Goal: Task Accomplishment & Management: Manage account settings

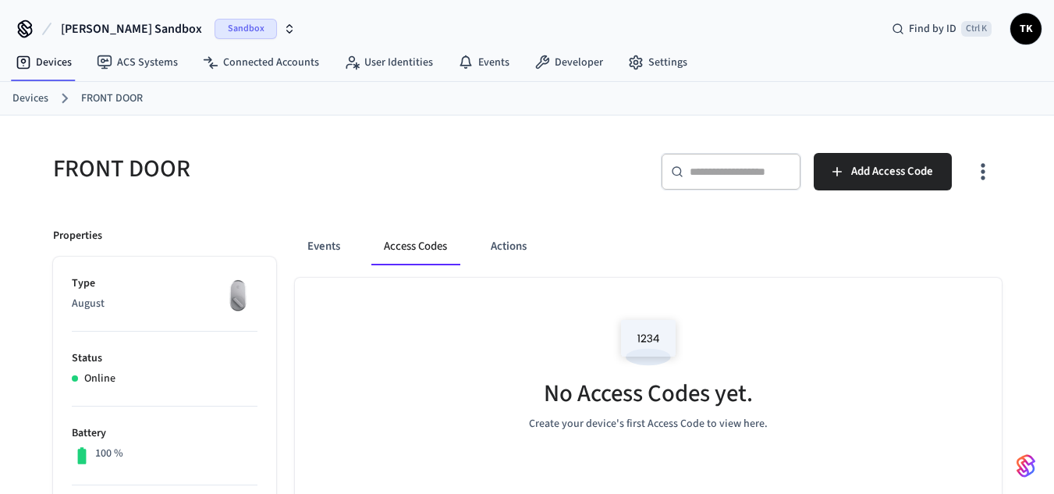
scroll to position [82, 0]
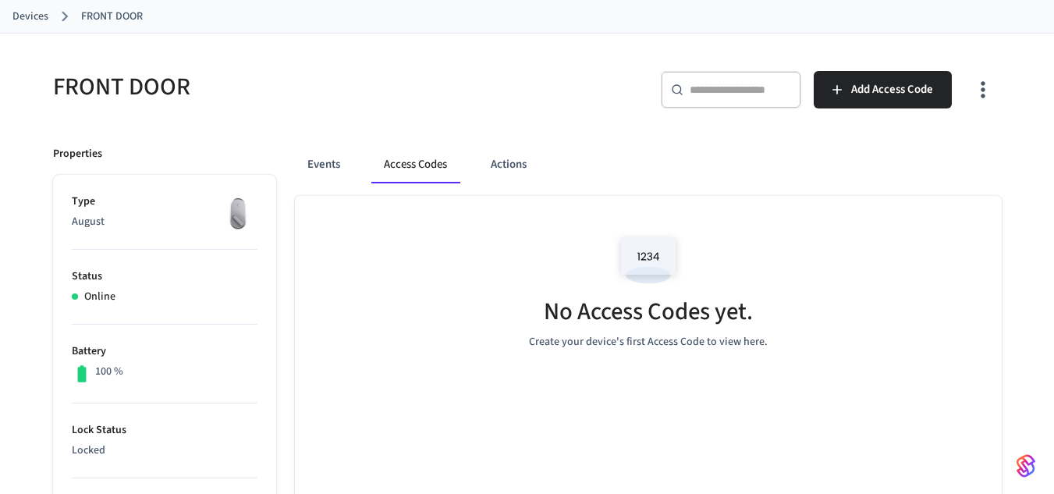
click at [36, 17] on link "Devices" at bounding box center [30, 17] width 36 height 16
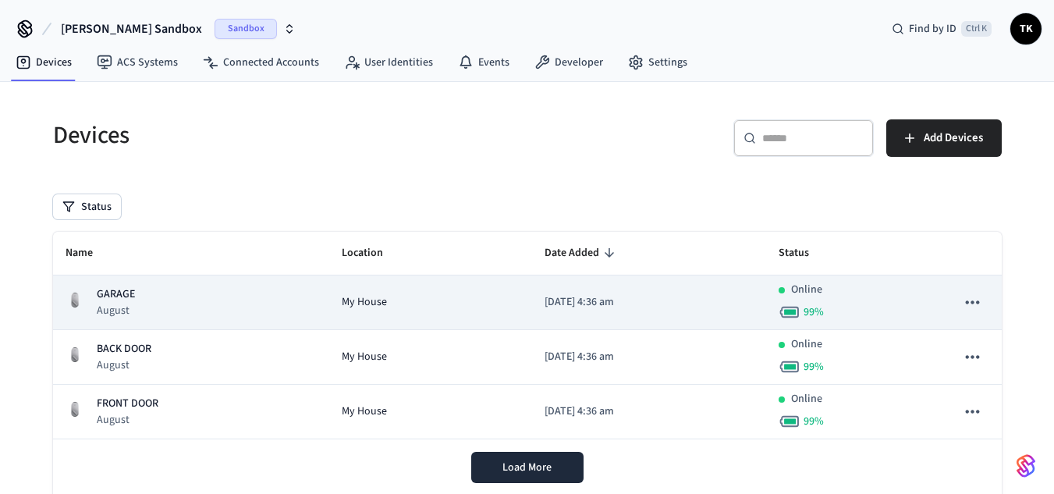
click at [186, 296] on div "GARAGE August" at bounding box center [191, 302] width 251 height 32
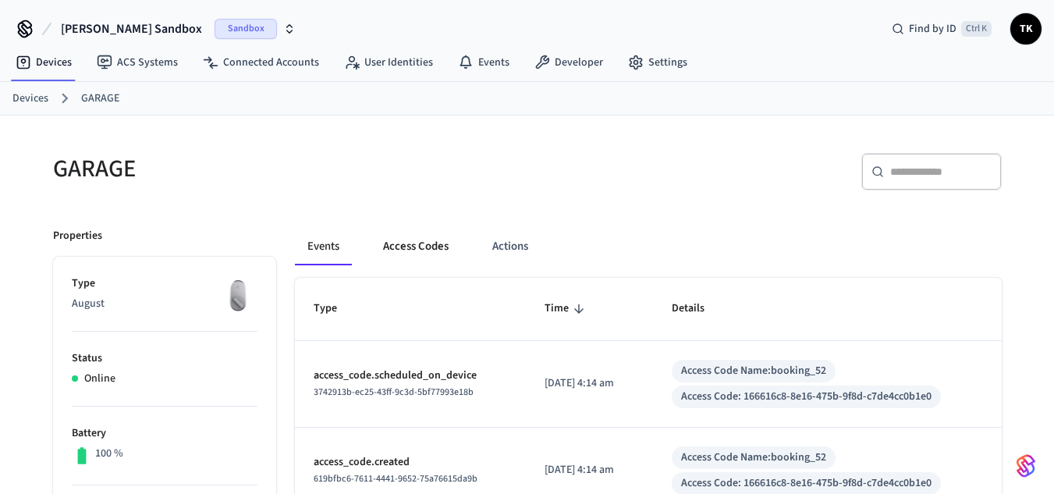
click at [427, 252] on button "Access Codes" at bounding box center [416, 246] width 90 height 37
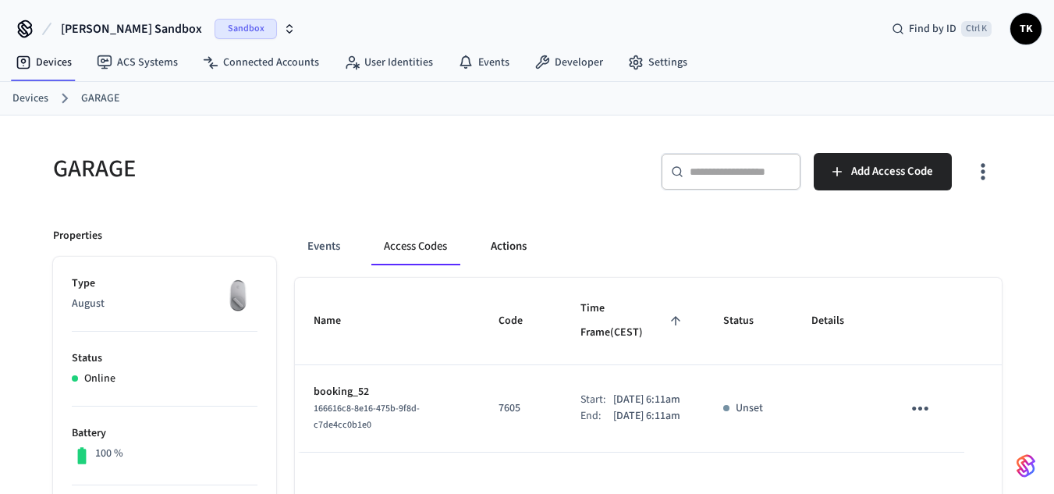
click at [503, 248] on button "Actions" at bounding box center [508, 246] width 61 height 37
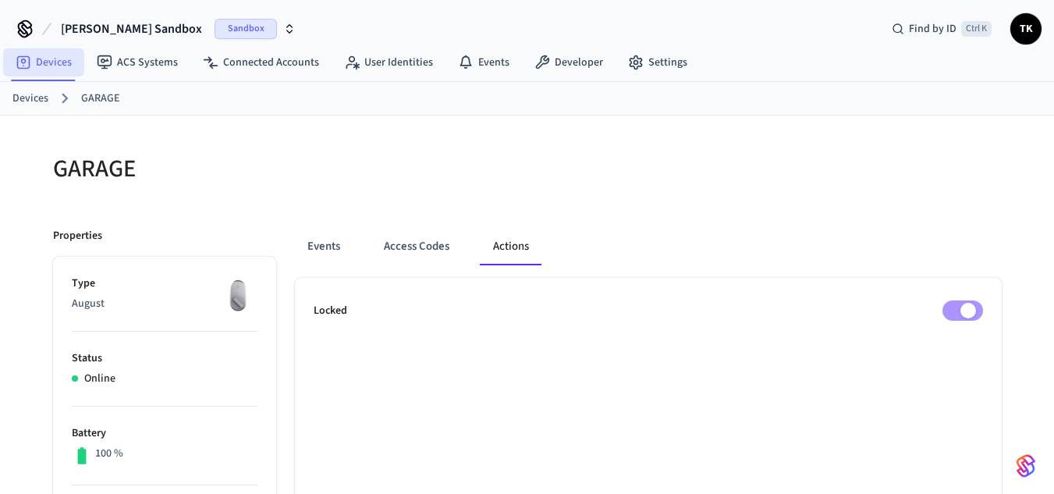
click at [29, 64] on icon at bounding box center [23, 62] width 13 height 13
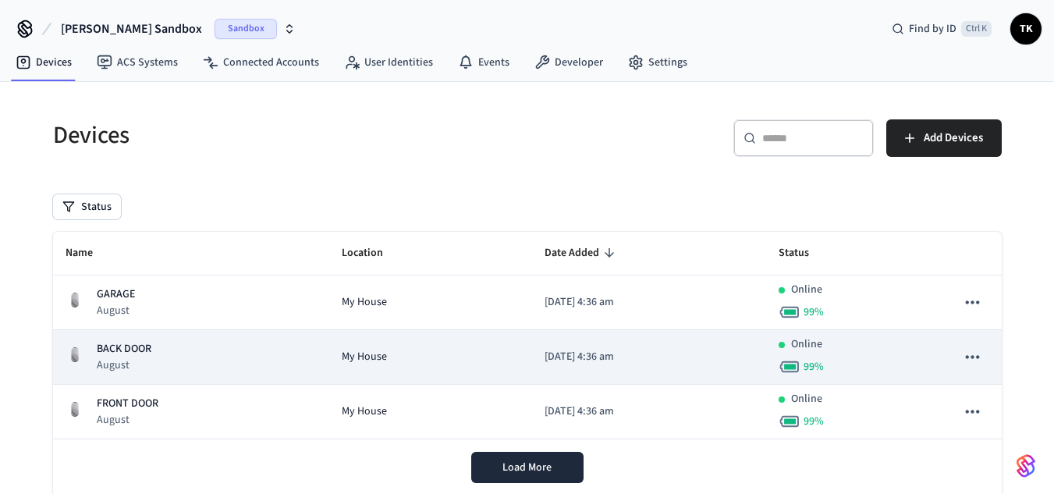
click at [303, 364] on td "BACK DOOR August" at bounding box center [191, 357] width 276 height 55
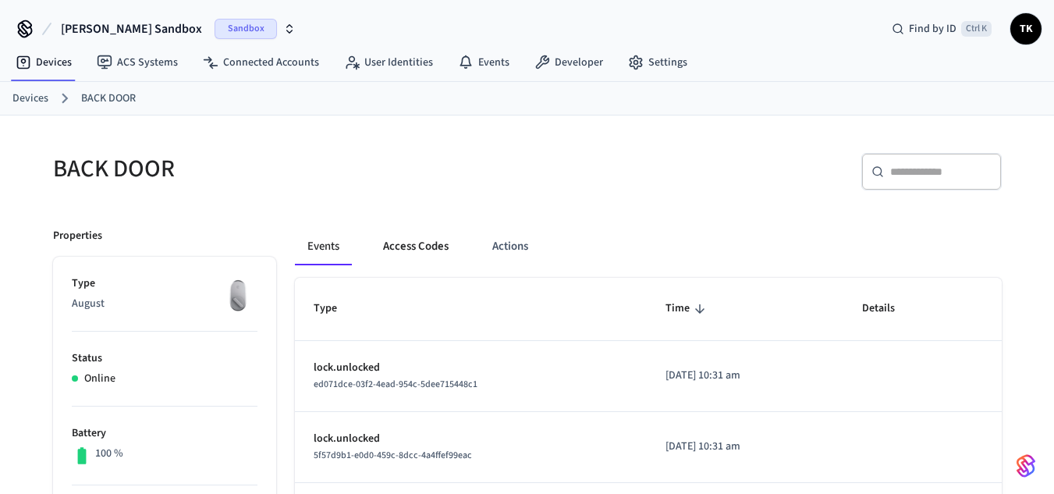
click at [421, 250] on button "Access Codes" at bounding box center [416, 246] width 90 height 37
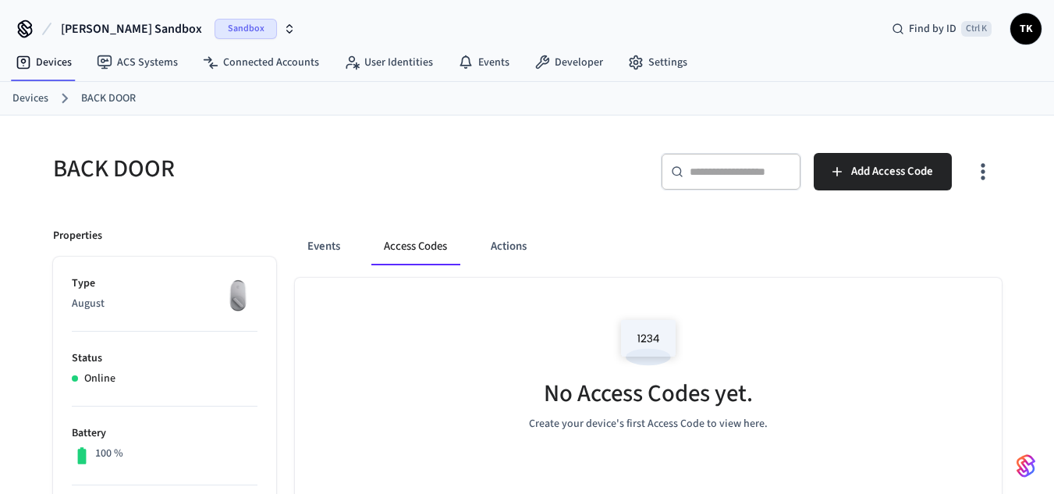
click at [42, 101] on link "Devices" at bounding box center [30, 98] width 36 height 16
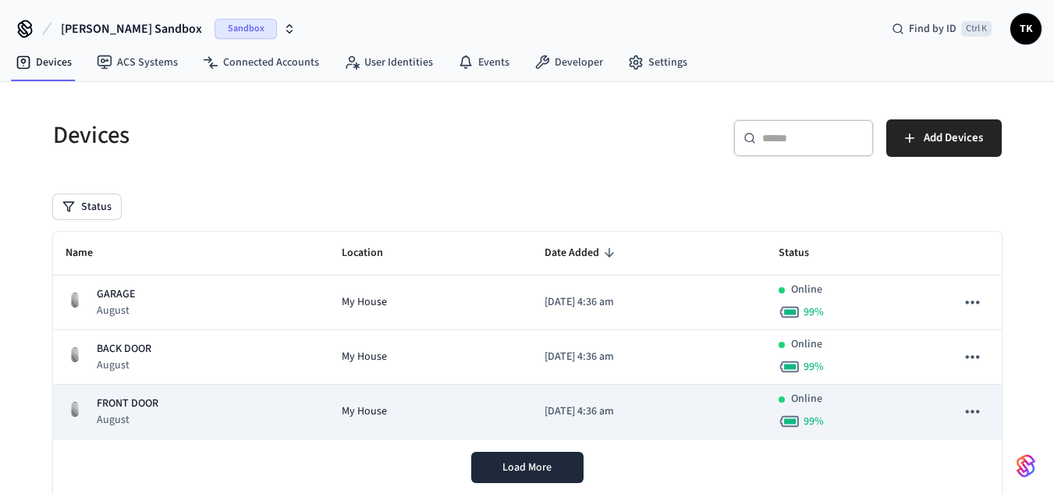
click at [135, 410] on p "FRONT DOOR" at bounding box center [128, 404] width 62 height 16
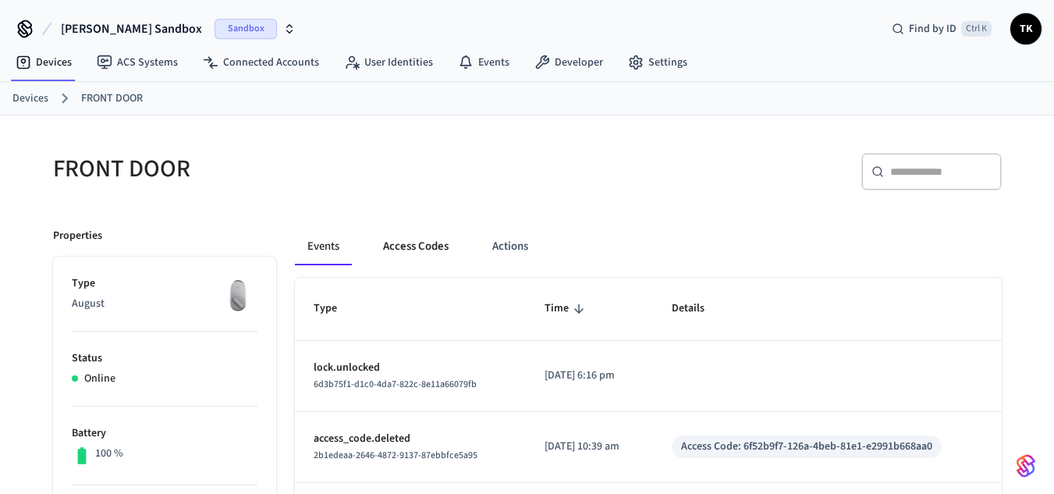
click at [393, 247] on button "Access Codes" at bounding box center [416, 246] width 90 height 37
